Goal: Transaction & Acquisition: Purchase product/service

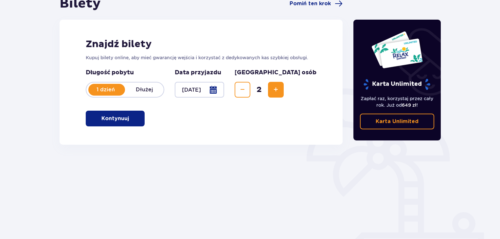
scroll to position [56, 0]
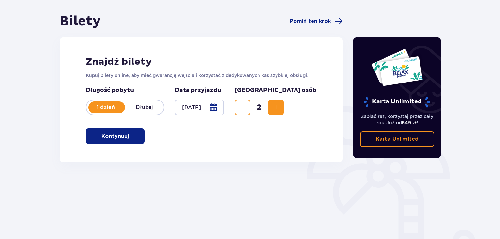
click at [124, 136] on p "Kontynuuj" at bounding box center [114, 136] width 27 height 7
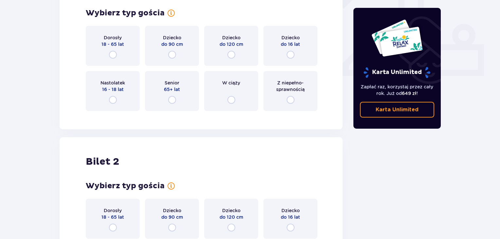
scroll to position [263, 0]
click at [113, 38] on span "Dorosły" at bounding box center [113, 37] width 18 height 7
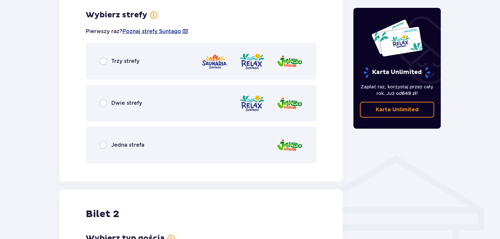
scroll to position [378, 0]
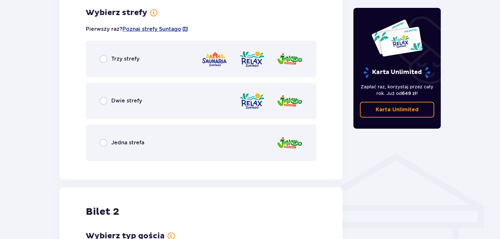
click at [151, 141] on div "Jedna strefa" at bounding box center [201, 142] width 231 height 37
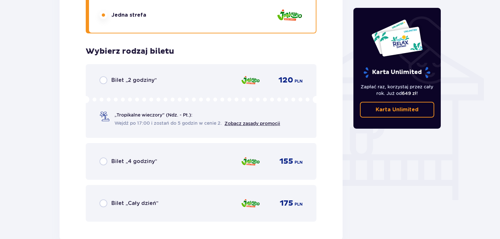
scroll to position [508, 0]
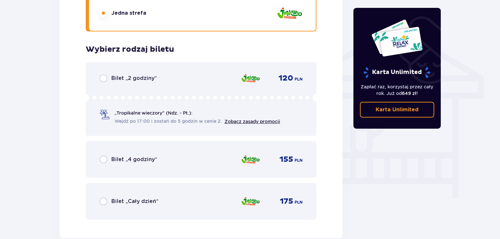
click at [178, 212] on div "Bilet „Cały dzień” 175 PLN" at bounding box center [201, 201] width 231 height 37
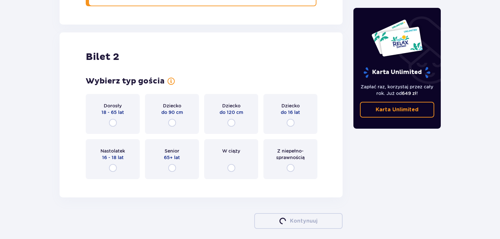
scroll to position [745, 0]
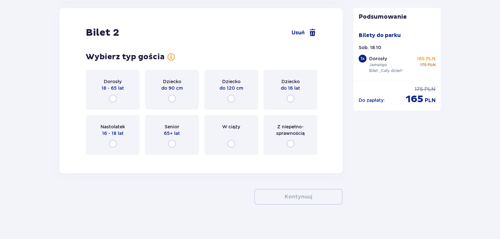
click at [102, 89] on span "18 - 65 lat" at bounding box center [112, 88] width 23 height 7
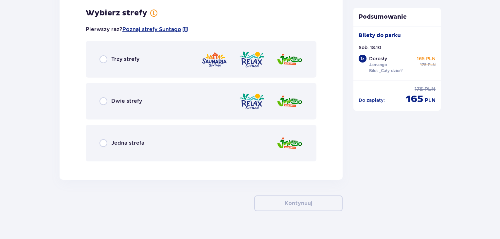
click at [195, 153] on div "Jedna strefa" at bounding box center [201, 143] width 231 height 37
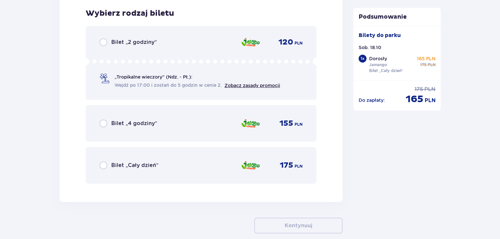
scroll to position [1071, 0]
click at [189, 168] on div "Bilet „Cały dzień” 175 PLN" at bounding box center [200, 165] width 203 height 14
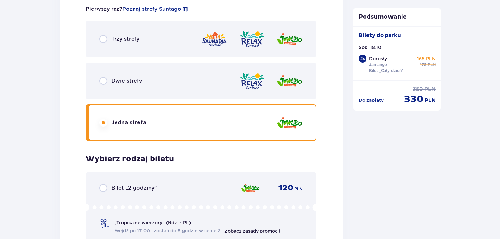
scroll to position [1171, 0]
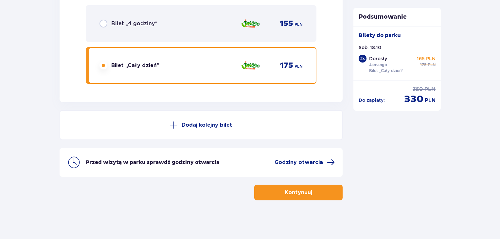
click at [296, 194] on p "Kontynuuj" at bounding box center [298, 192] width 27 height 7
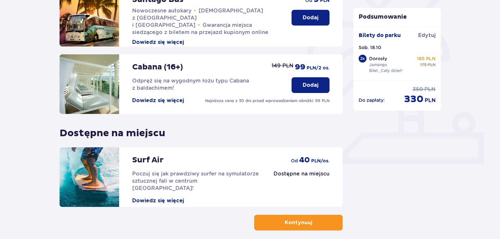
scroll to position [205, 0]
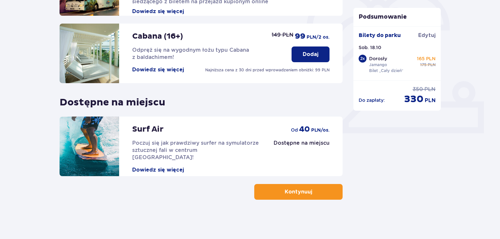
click at [290, 195] on p "Kontynuuj" at bounding box center [298, 191] width 27 height 7
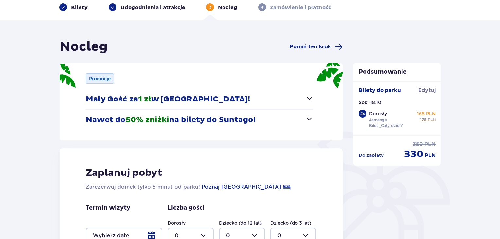
scroll to position [31, 0]
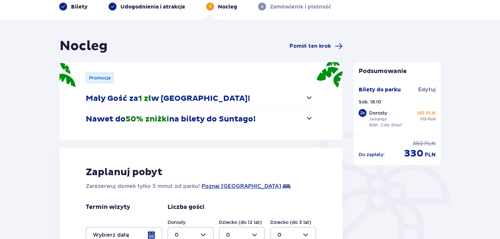
click at [304, 104] on button "Mały Gość za 1 zł w Suntago Village!" at bounding box center [199, 98] width 227 height 20
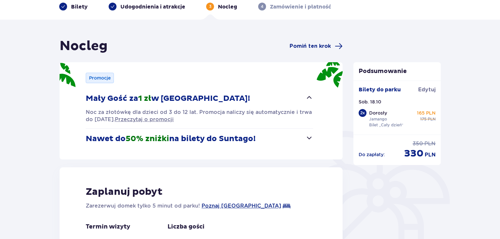
click at [310, 103] on button "Mały Gość za 1 zł w Suntago Village!" at bounding box center [199, 98] width 227 height 20
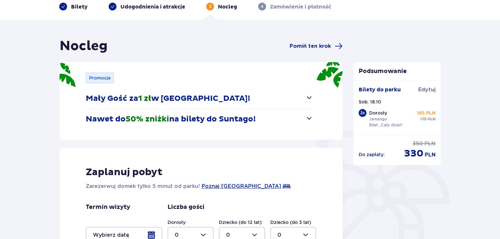
click at [301, 123] on button "Nawet do 50% zniżki na bilety do Suntago!" at bounding box center [199, 119] width 227 height 20
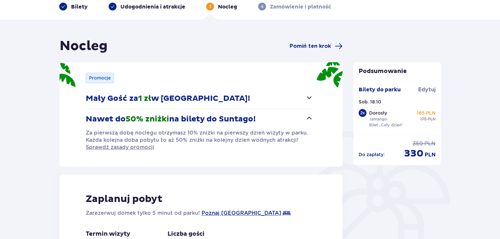
click at [306, 113] on button "Nawet do 50% zniżki na bilety do Suntago!" at bounding box center [199, 119] width 227 height 20
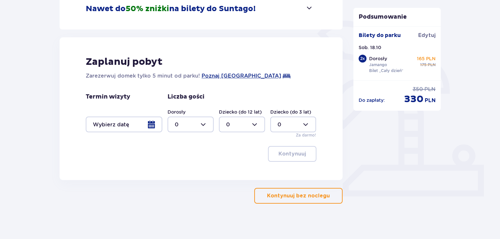
scroll to position [145, 0]
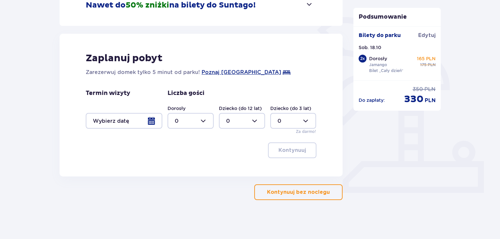
click at [283, 192] on p "Kontynuuj bez noclegu" at bounding box center [298, 191] width 63 height 7
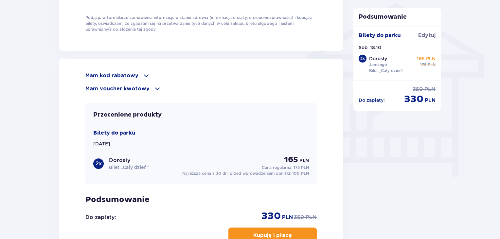
scroll to position [530, 0]
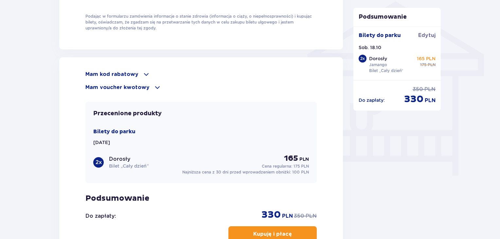
click at [144, 70] on span at bounding box center [146, 74] width 8 height 8
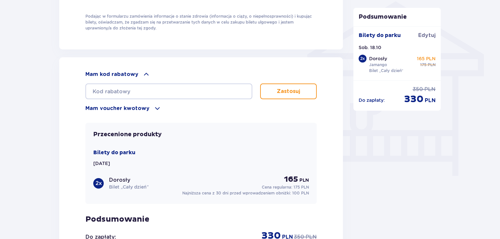
click at [143, 110] on p "Mam voucher kwotowy" at bounding box center [117, 108] width 64 height 7
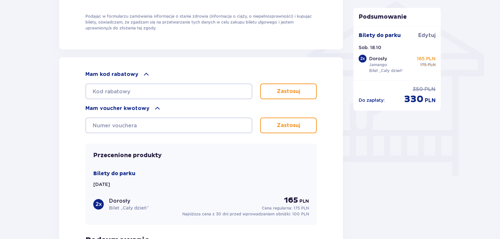
click at [158, 109] on div "Mam voucher kwotowy" at bounding box center [200, 108] width 231 height 8
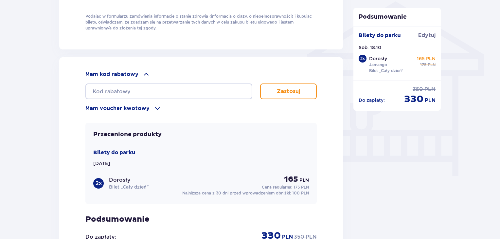
click at [154, 71] on div "Mam kod rabatowy" at bounding box center [200, 74] width 231 height 8
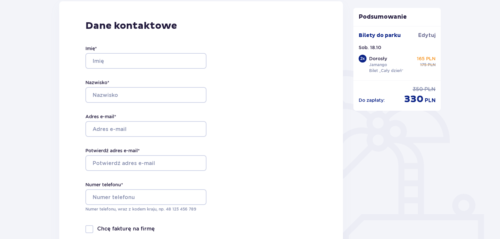
scroll to position [0, 0]
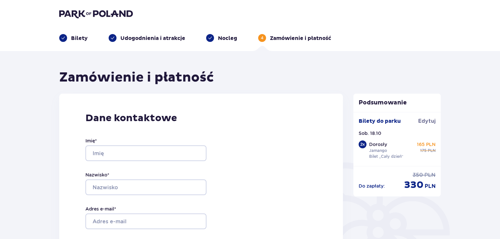
click at [261, 36] on p "4" at bounding box center [262, 38] width 3 height 6
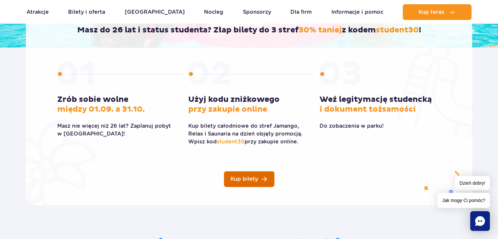
click at [257, 181] on span "Kup bilety" at bounding box center [243, 178] width 27 height 5
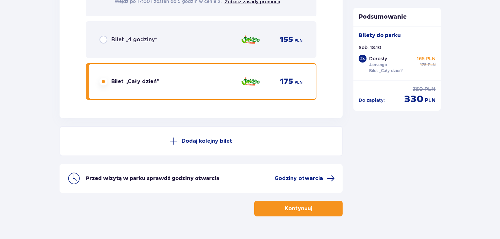
scroll to position [1171, 0]
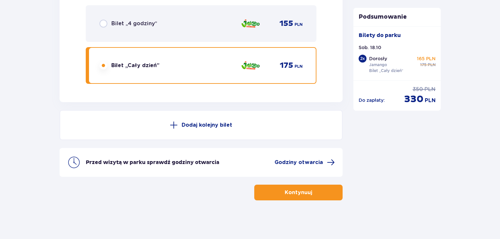
click at [279, 187] on button "Kontynuuj" at bounding box center [298, 193] width 88 height 16
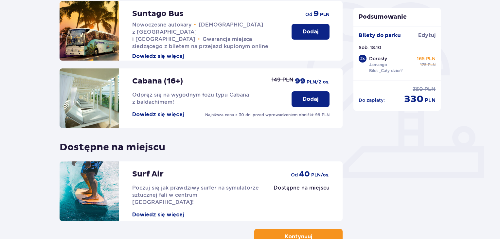
scroll to position [205, 0]
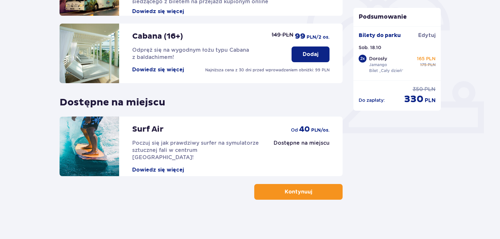
click at [292, 194] on p "Kontynuuj" at bounding box center [298, 191] width 27 height 7
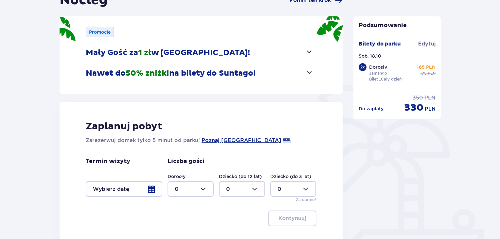
scroll to position [79, 0]
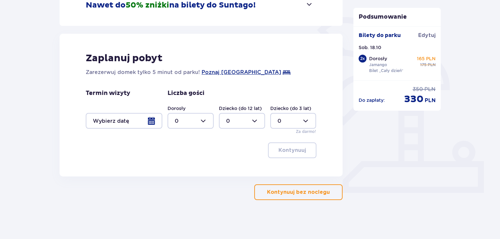
click at [292, 194] on p "Kontynuuj bez noclegu" at bounding box center [298, 191] width 63 height 7
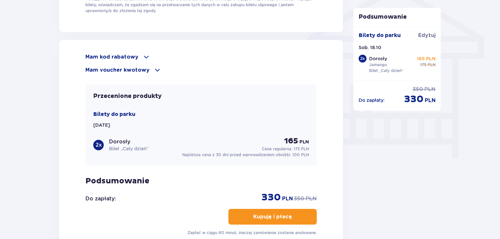
scroll to position [558, 0]
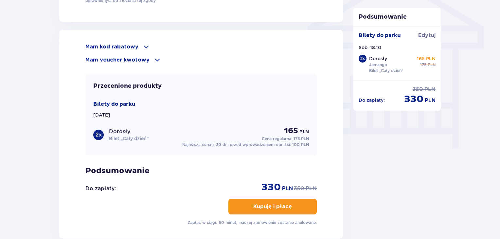
click at [132, 59] on p "Mam voucher kwotowy" at bounding box center [117, 59] width 64 height 7
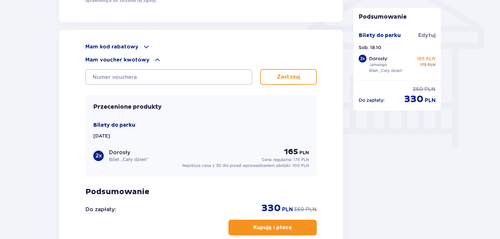
click at [183, 56] on div "Mam voucher kwotowy" at bounding box center [200, 60] width 231 height 8
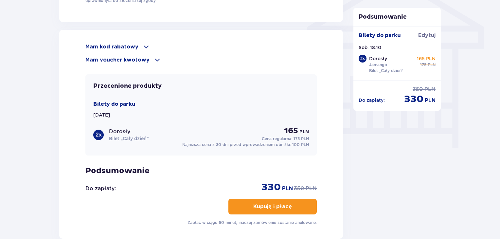
click at [143, 47] on span at bounding box center [146, 47] width 8 height 8
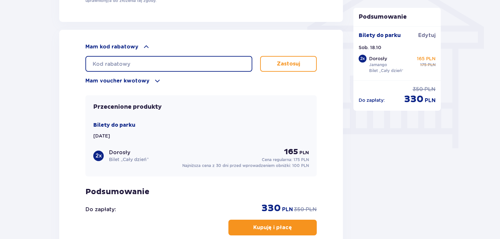
click at [176, 63] on input "text" at bounding box center [168, 64] width 167 height 16
type input "student30"
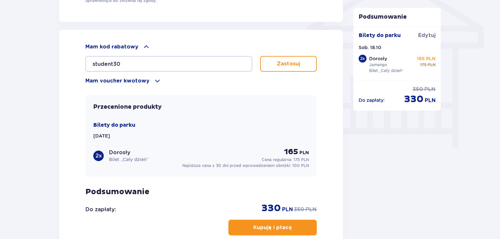
click at [282, 62] on p "Zastosuj" at bounding box center [288, 63] width 23 height 7
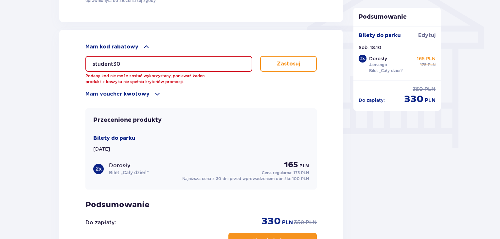
drag, startPoint x: 169, startPoint y: 58, endPoint x: 136, endPoint y: 93, distance: 47.7
click at [136, 93] on div "Mam kod rabatowy student30 Podany kod nie może zostać wykorzystany, ponieważ ża…" at bounding box center [200, 70] width 231 height 55
click at [136, 93] on p "Mam voucher kwotowy" at bounding box center [117, 93] width 64 height 7
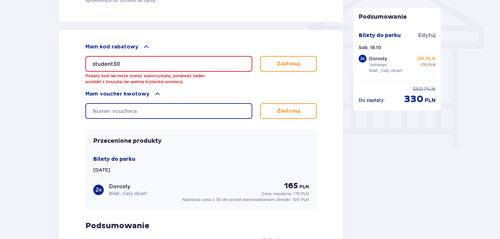
click at [143, 106] on input "text" at bounding box center [168, 111] width 167 height 16
type input "student30"
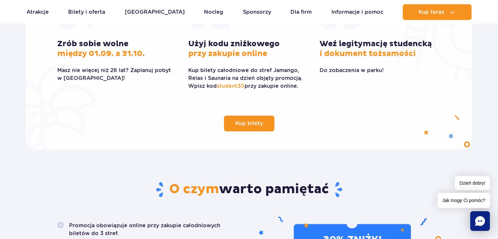
scroll to position [245, 0]
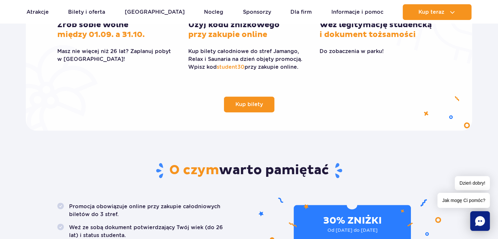
click at [223, 82] on div "Kup bilety Zrób sobie wolne między 01.09. a 31.10. Masz nie więcej niż 26 lat? …" at bounding box center [248, 45] width 393 height 133
click at [251, 102] on span "Kup bilety" at bounding box center [243, 104] width 27 height 5
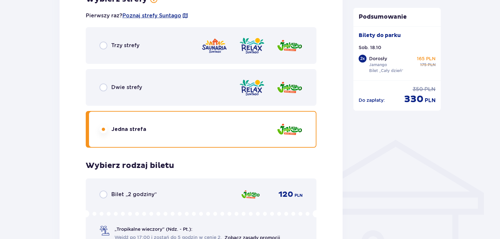
click at [272, 50] on div at bounding box center [251, 45] width 101 height 19
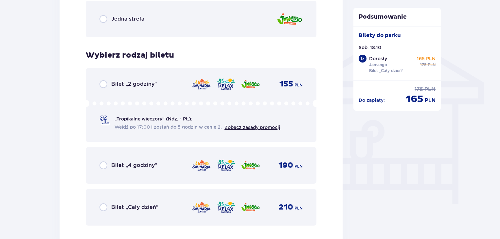
scroll to position [501, 0]
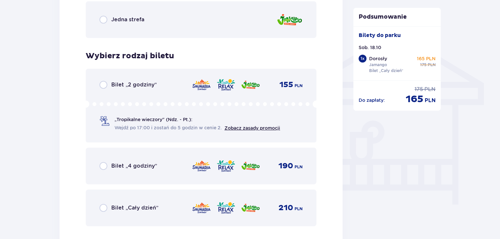
click at [218, 203] on img at bounding box center [225, 208] width 19 height 14
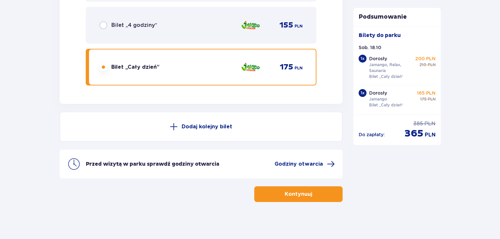
scroll to position [1171, 0]
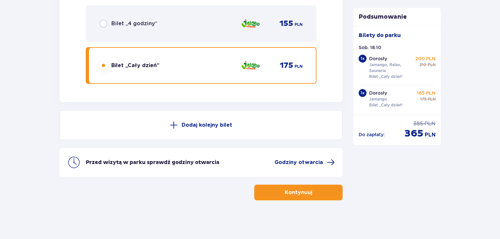
click at [290, 191] on p "Kontynuuj" at bounding box center [298, 192] width 27 height 7
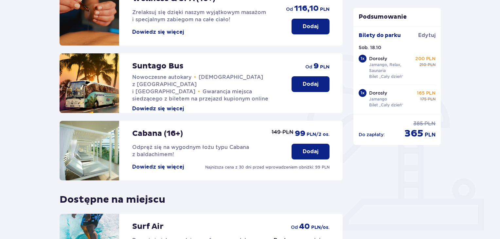
scroll to position [205, 0]
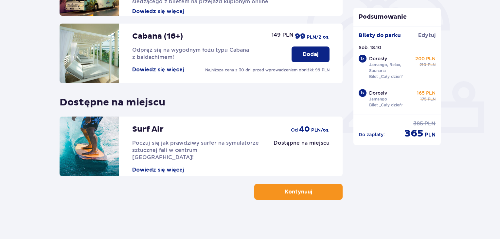
click at [296, 193] on p "Kontynuuj" at bounding box center [298, 191] width 27 height 7
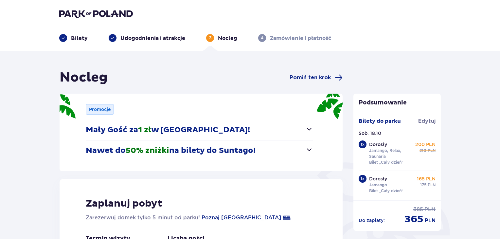
scroll to position [145, 0]
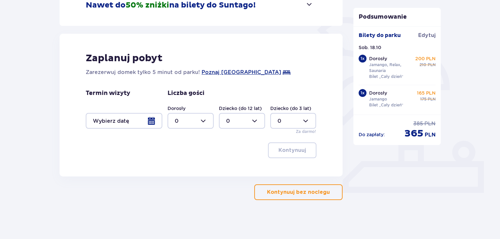
click at [286, 190] on p "Kontynuuj bez noclegu" at bounding box center [298, 191] width 63 height 7
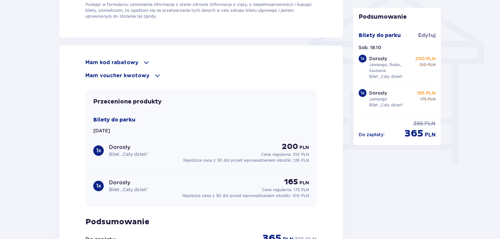
scroll to position [538, 0]
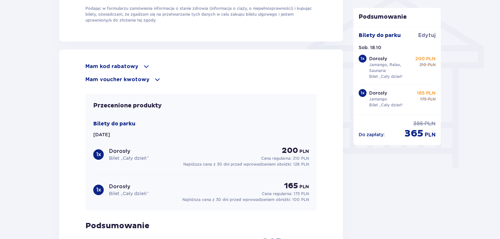
click at [143, 66] on span at bounding box center [146, 67] width 8 height 8
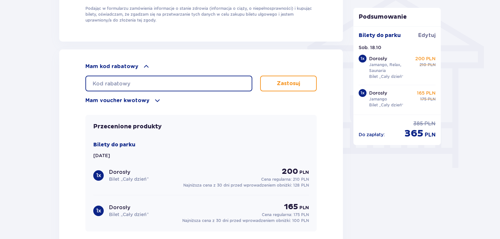
click at [166, 80] on input "text" at bounding box center [168, 84] width 167 height 16
type input "student30"
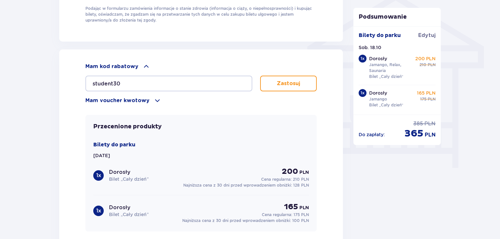
click at [269, 82] on button "Zastosuj" at bounding box center [288, 84] width 57 height 16
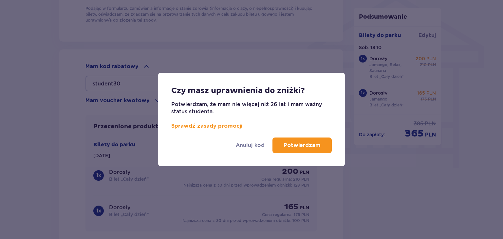
click at [303, 147] on p "Potwierdzam" at bounding box center [301, 145] width 37 height 7
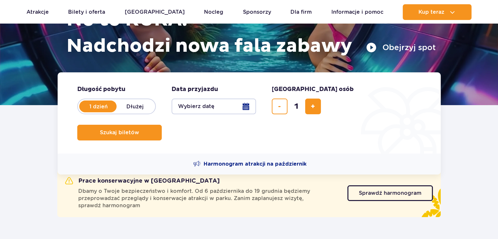
scroll to position [107, 0]
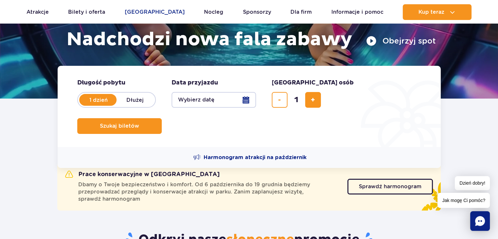
click at [151, 13] on link "[GEOGRAPHIC_DATA]" at bounding box center [155, 12] width 60 height 16
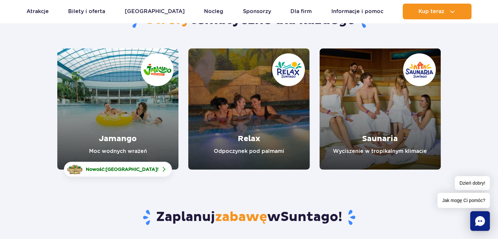
click at [384, 128] on link "Saunaria" at bounding box center [379, 108] width 121 height 121
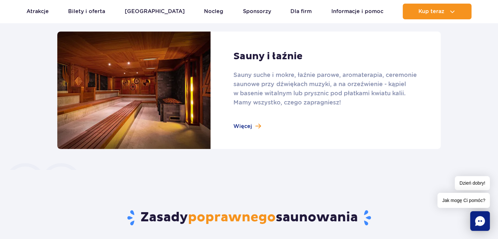
scroll to position [436, 0]
click at [257, 129] on link at bounding box center [248, 90] width 383 height 117
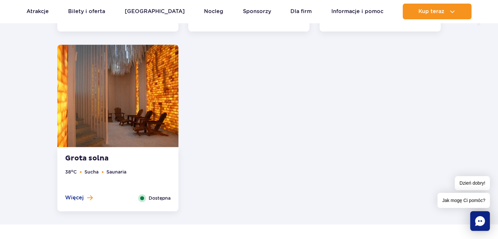
scroll to position [902, 0]
